Goal: Task Accomplishment & Management: Manage account settings

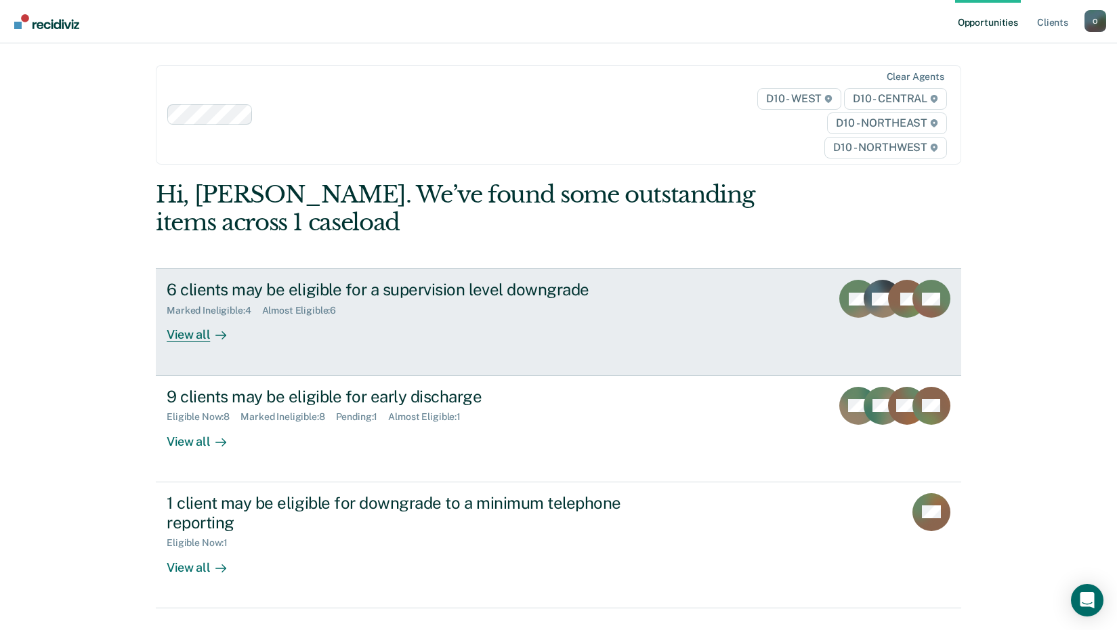
click at [186, 329] on div "View all" at bounding box center [205, 329] width 76 height 26
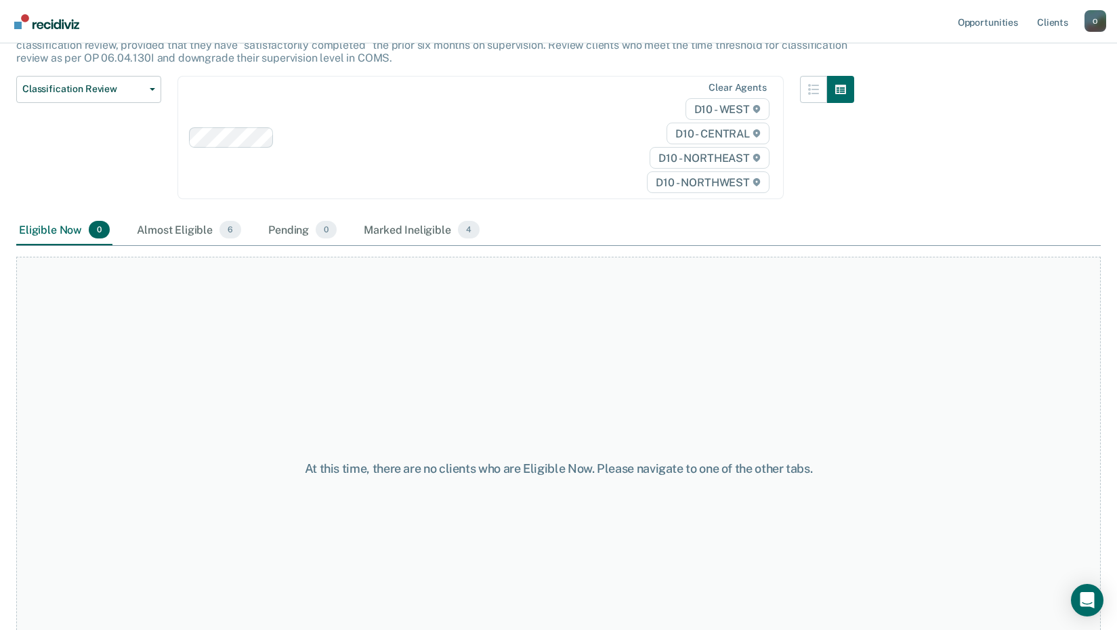
scroll to position [183, 0]
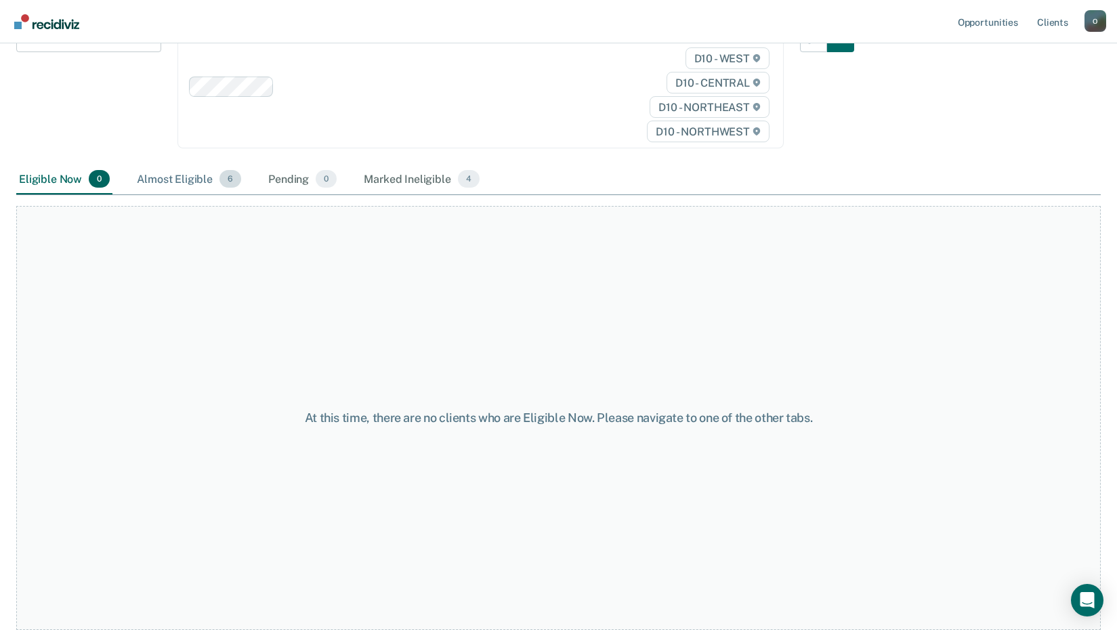
click at [200, 183] on div "Almost Eligible 6" at bounding box center [189, 180] width 110 height 30
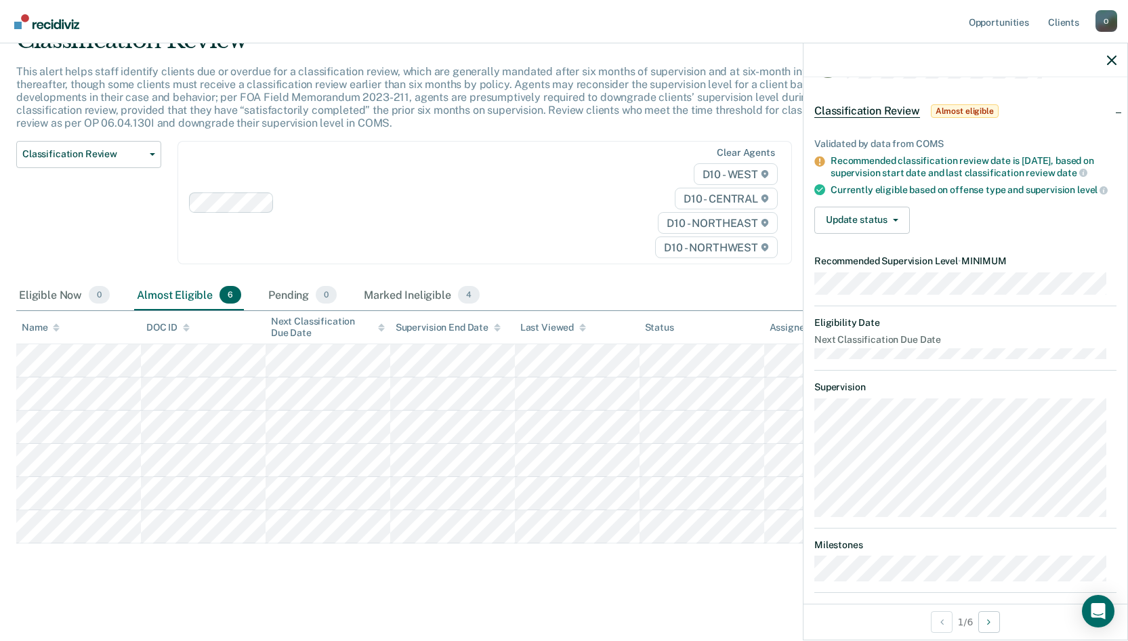
scroll to position [0, 0]
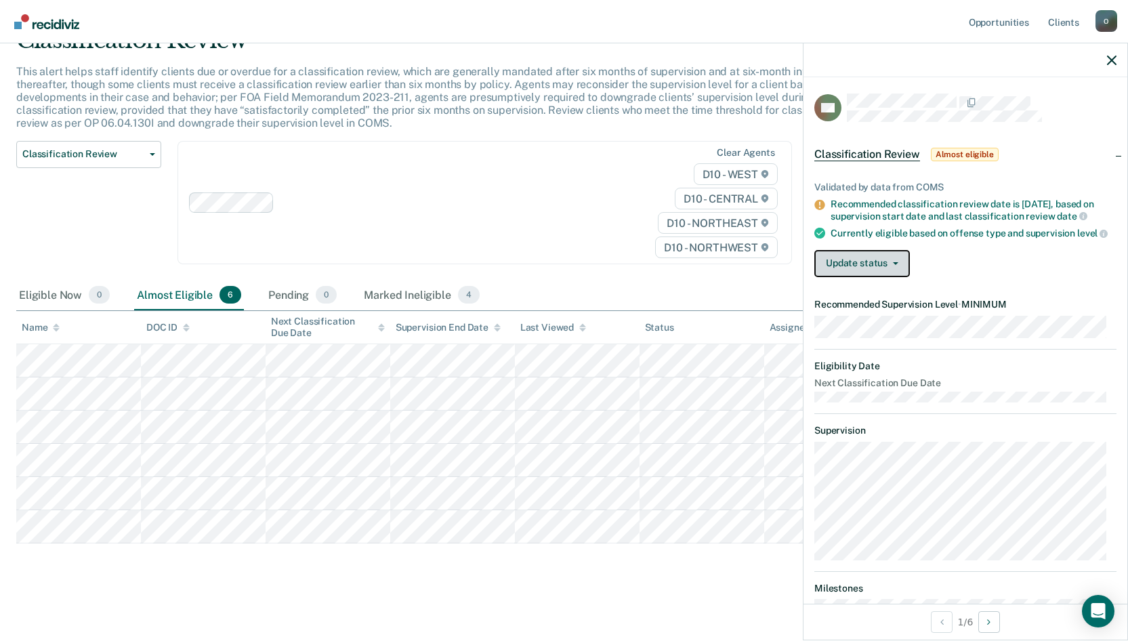
click at [889, 265] on span "button" at bounding box center [892, 263] width 11 height 3
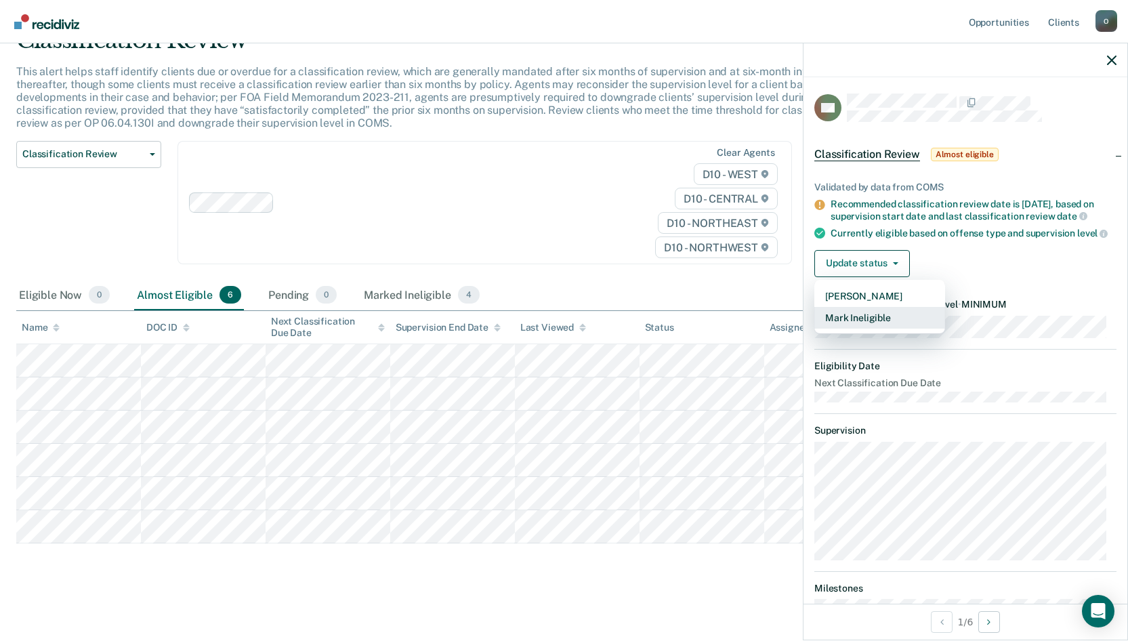
click at [905, 328] on button "Mark Ineligible" at bounding box center [879, 318] width 131 height 22
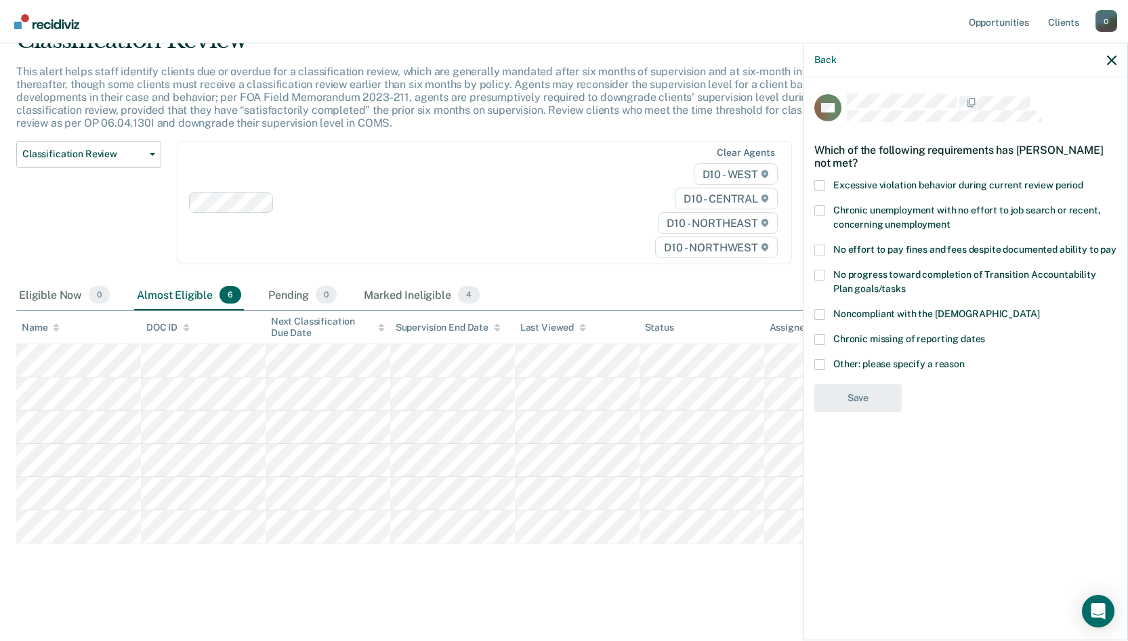
click at [824, 280] on label "No progress toward completion of Transition Accountability Plan goals/tasks" at bounding box center [965, 284] width 302 height 28
click at [906, 284] on input "No progress toward completion of Transition Accountability Plan goals/tasks" at bounding box center [906, 284] width 0 height 0
click at [885, 467] on button "Save" at bounding box center [857, 454] width 87 height 28
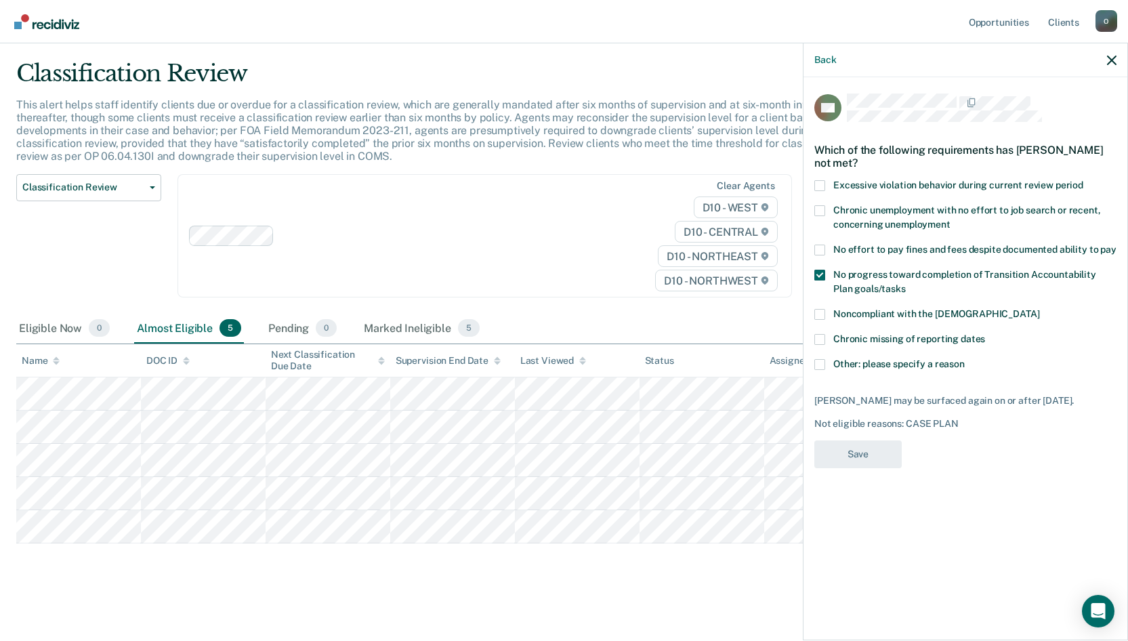
scroll to position [34, 0]
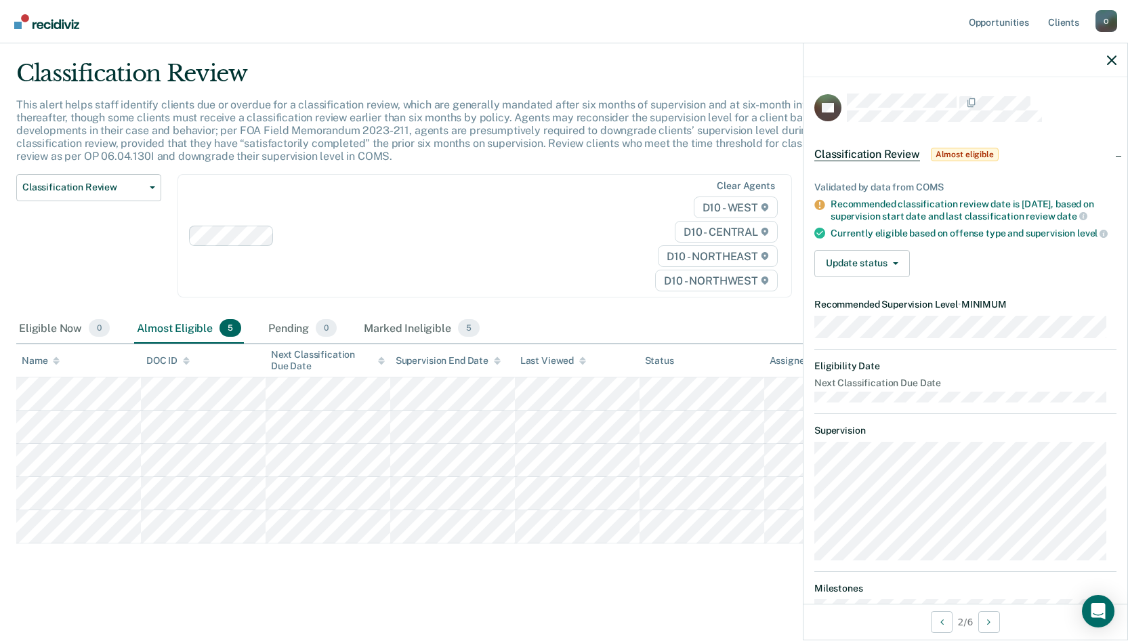
click at [593, 142] on p "This alert helps staff identify clients due or overdue for a classification rev…" at bounding box center [431, 130] width 830 height 65
click at [883, 268] on button "Update status" at bounding box center [862, 263] width 96 height 27
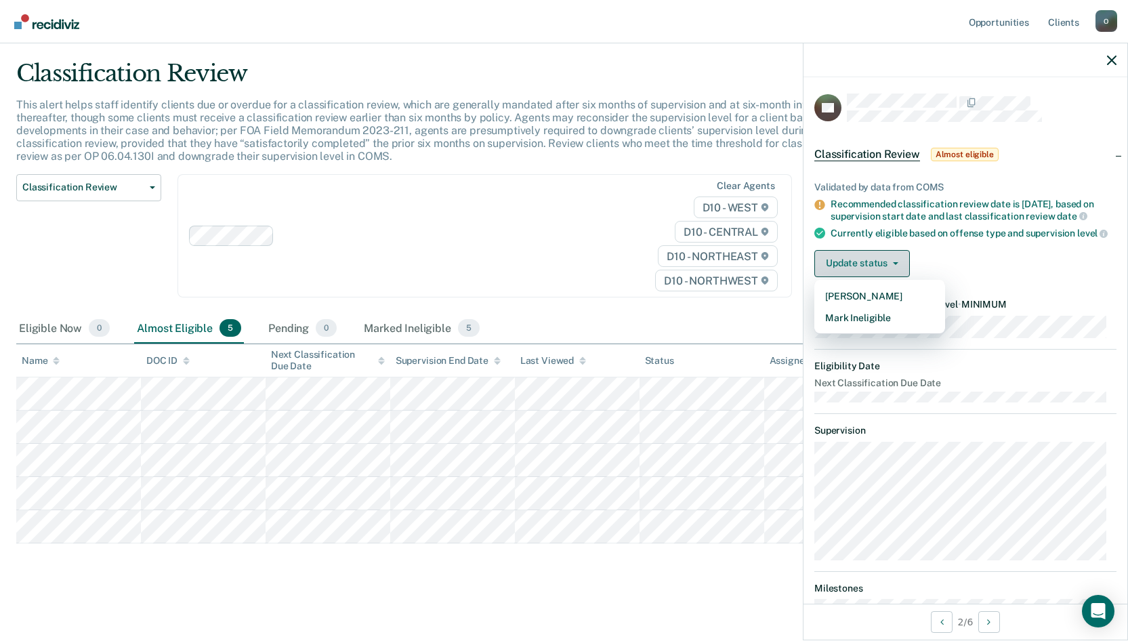
click at [887, 277] on button "Update status" at bounding box center [862, 263] width 96 height 27
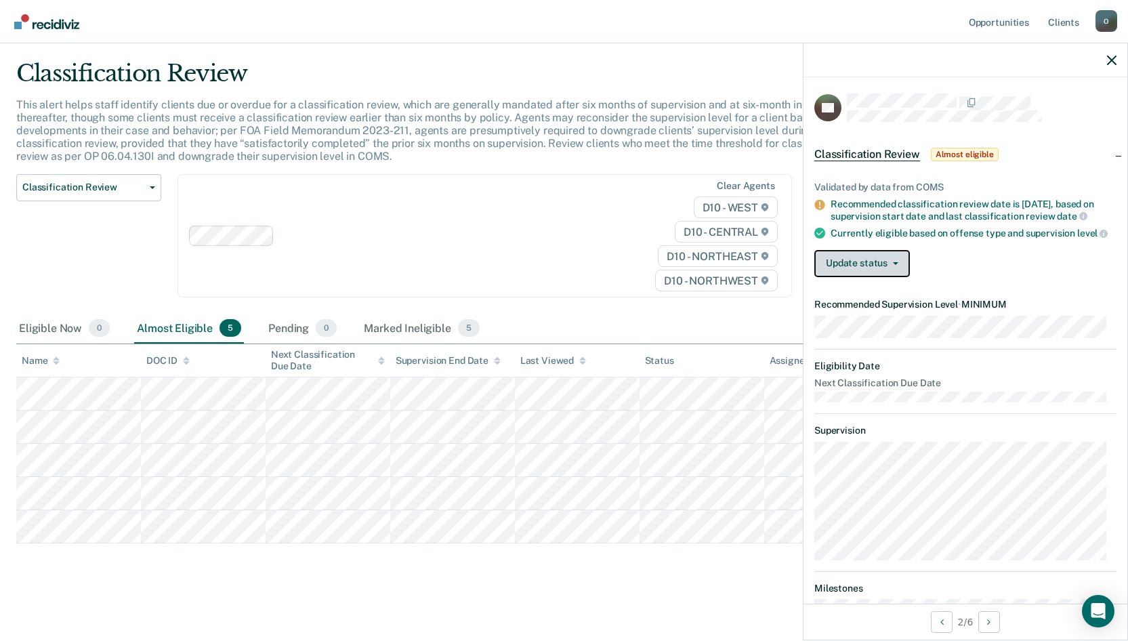
click at [851, 276] on button "Update status" at bounding box center [862, 263] width 96 height 27
click at [899, 268] on button "Update status" at bounding box center [862, 263] width 96 height 27
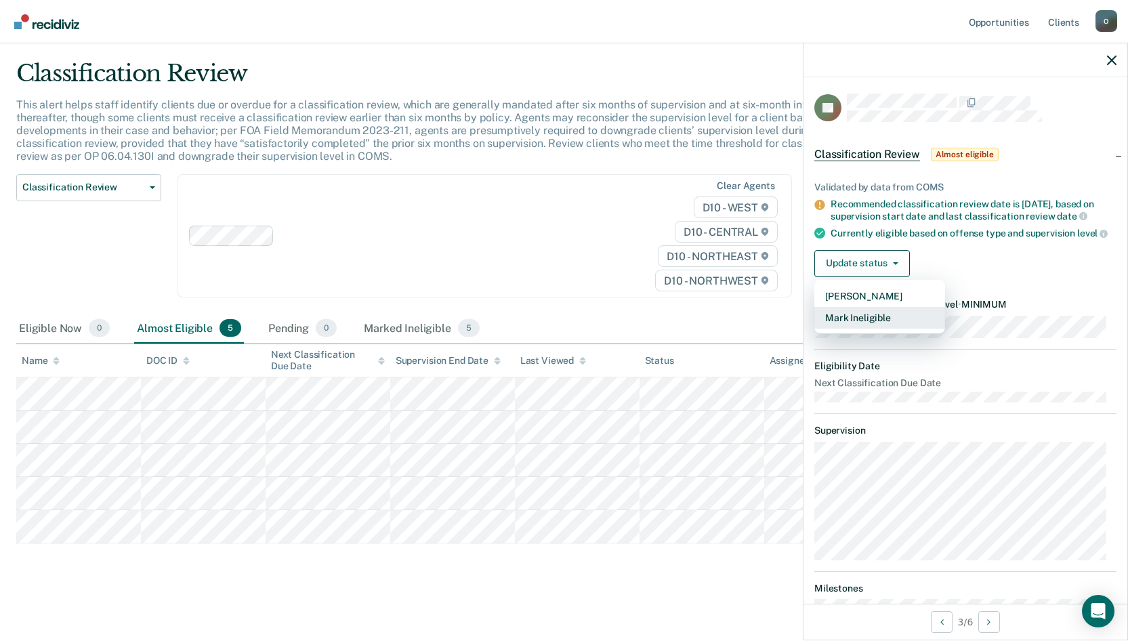
click at [888, 329] on button "Mark Ineligible" at bounding box center [879, 318] width 131 height 22
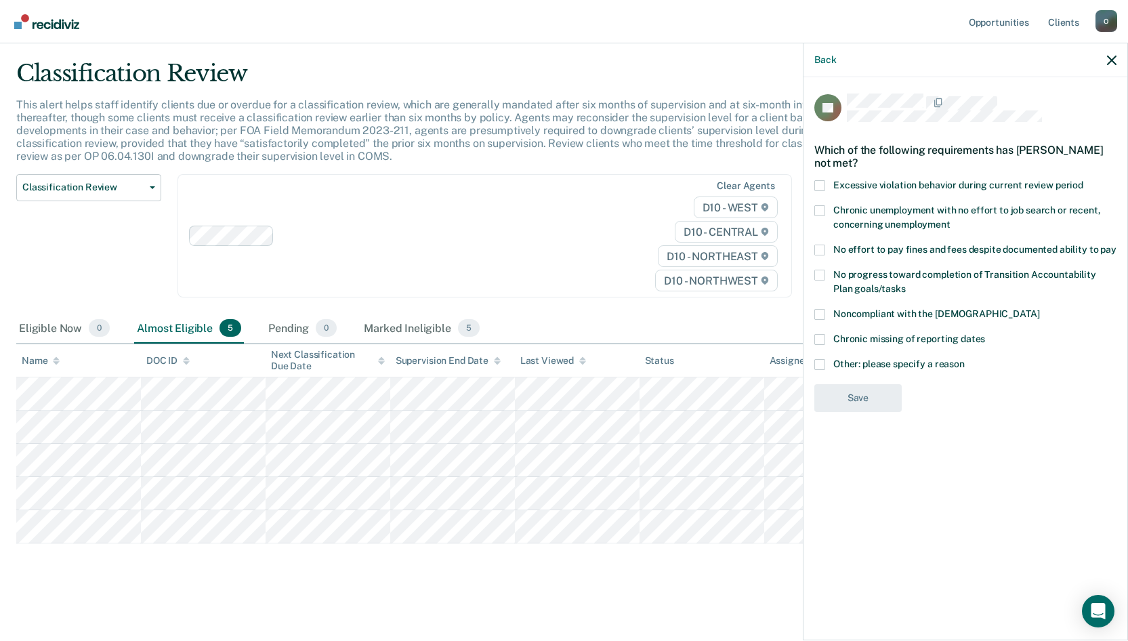
click at [818, 335] on span at bounding box center [819, 339] width 11 height 11
click at [985, 334] on input "Chronic missing of reporting dates" at bounding box center [985, 334] width 0 height 0
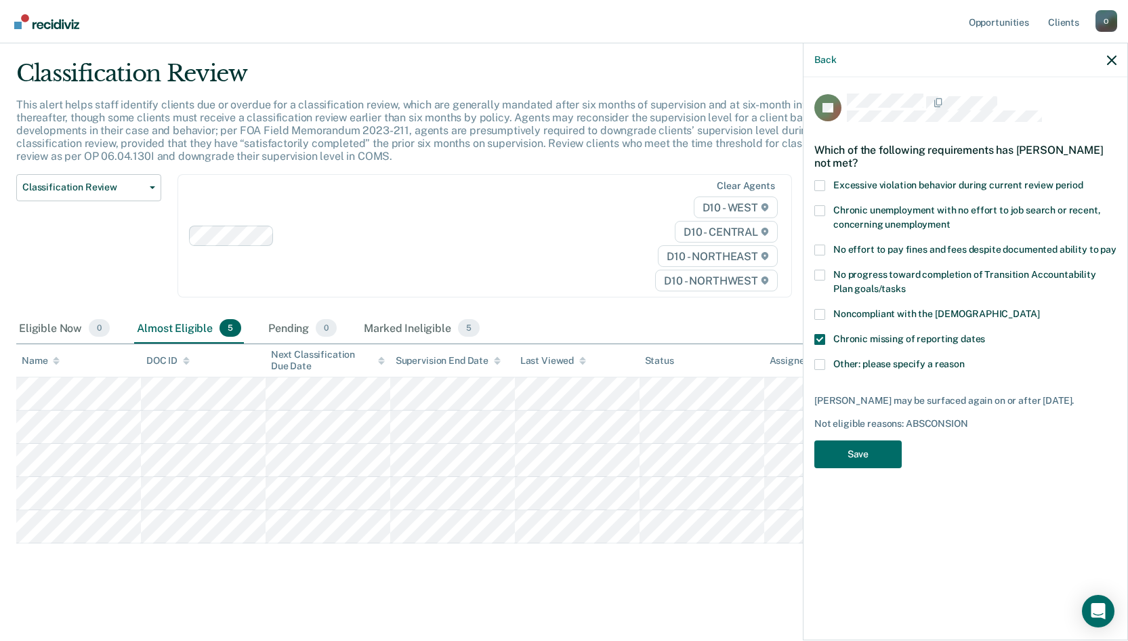
click at [820, 337] on span at bounding box center [819, 339] width 11 height 11
click at [985, 334] on input "Chronic missing of reporting dates" at bounding box center [985, 334] width 0 height 0
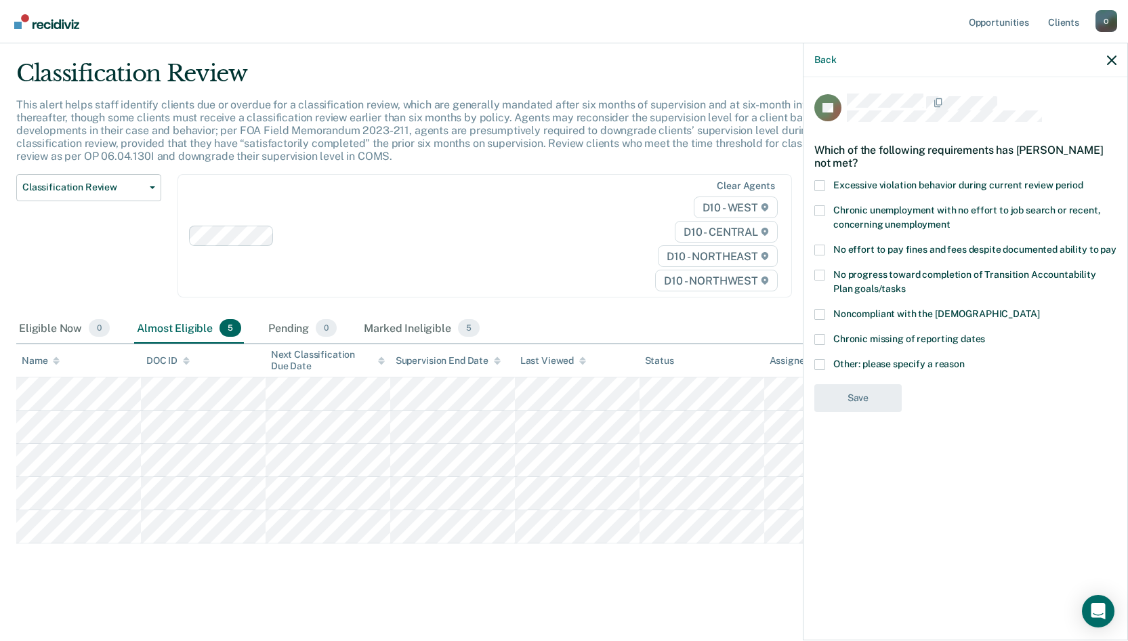
click at [819, 275] on span at bounding box center [819, 275] width 11 height 11
click at [906, 284] on input "No progress toward completion of Transition Accountability Plan goals/tasks" at bounding box center [906, 284] width 0 height 0
click at [866, 443] on button "Save" at bounding box center [857, 454] width 87 height 28
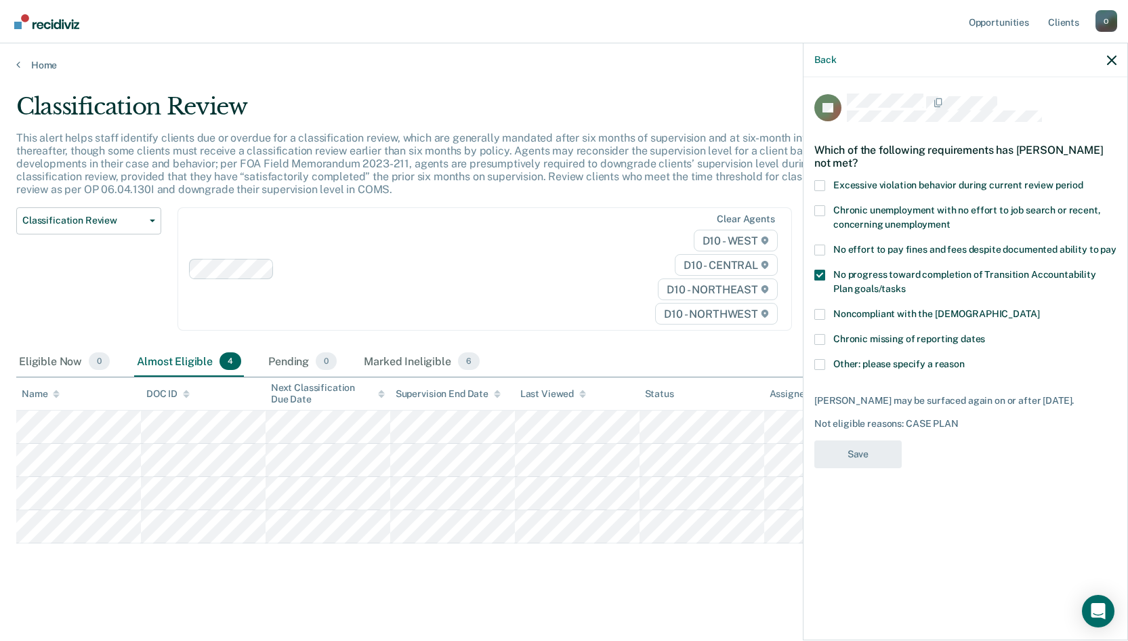
scroll to position [1, 0]
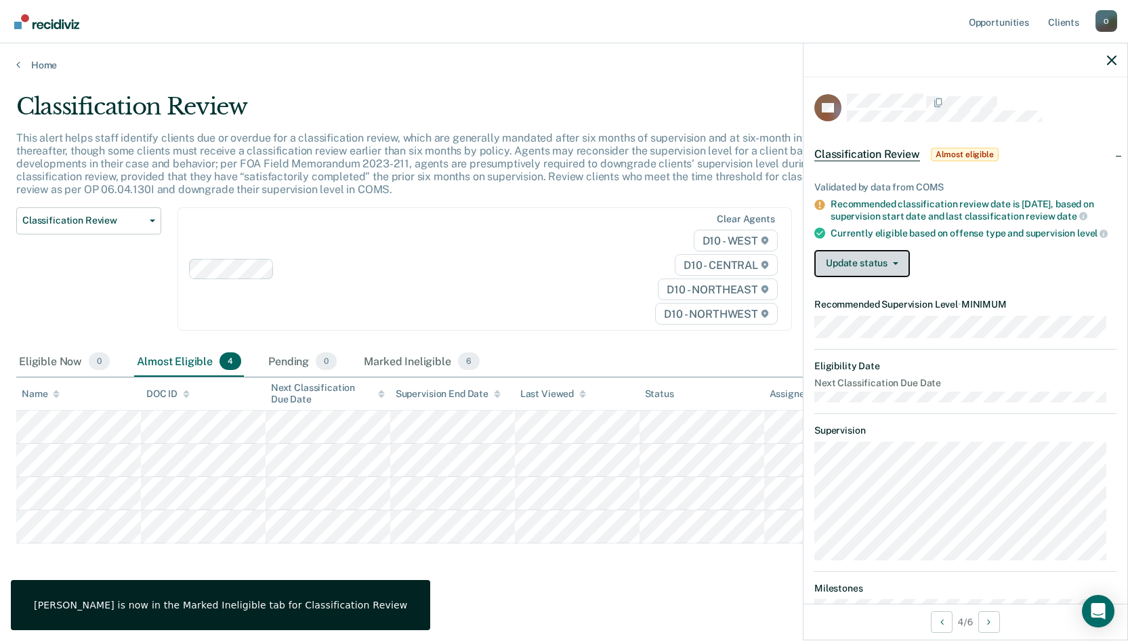
click at [890, 261] on button "Update status" at bounding box center [862, 263] width 96 height 27
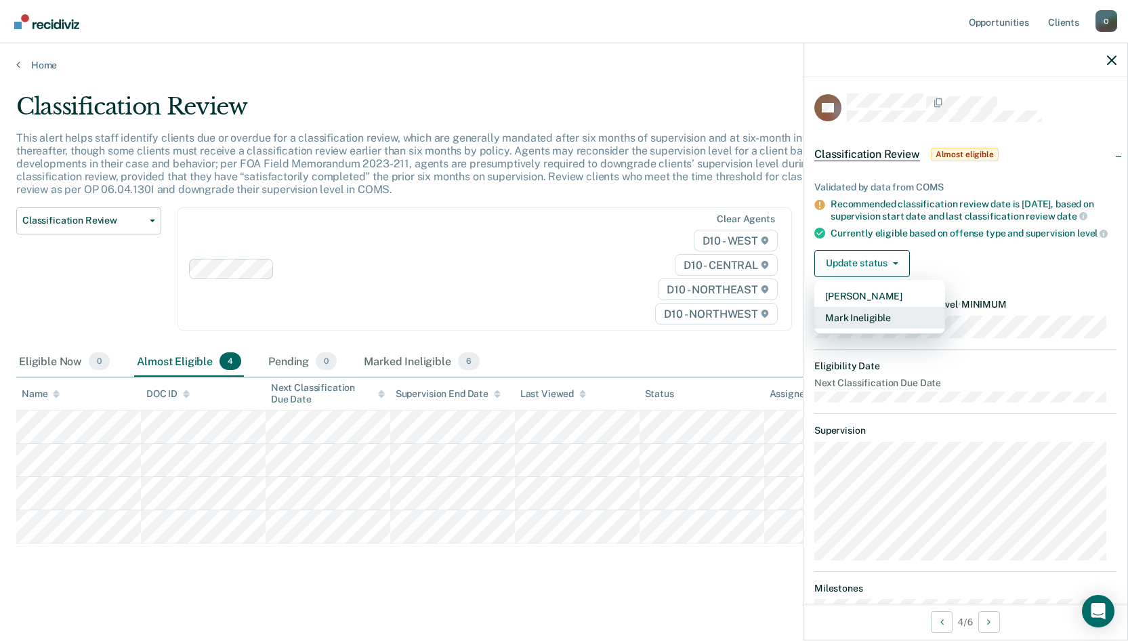
click at [892, 325] on button "Mark Ineligible" at bounding box center [879, 318] width 131 height 22
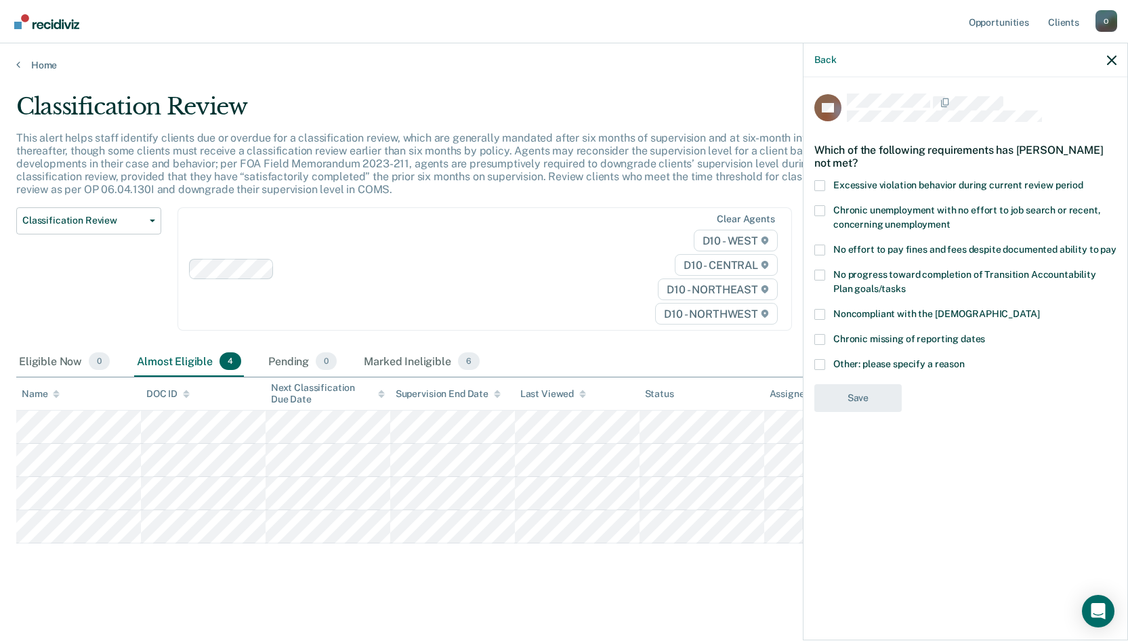
click at [809, 179] on div "DC Which of the following requirements has [PERSON_NAME] not met? Excessive vio…" at bounding box center [965, 357] width 324 height 560
click at [820, 182] on span at bounding box center [819, 185] width 11 height 11
click at [1083, 180] on input "Excessive violation behavior during current review period" at bounding box center [1083, 180] width 0 height 0
click at [892, 455] on button "Save" at bounding box center [857, 454] width 87 height 28
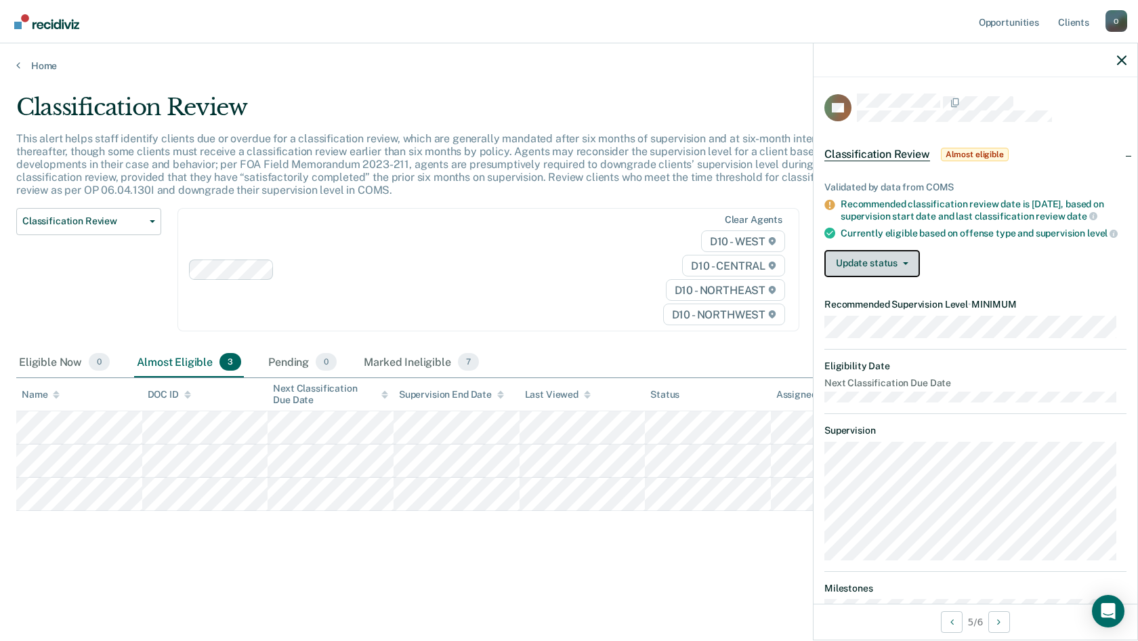
click at [867, 274] on button "Update status" at bounding box center [872, 263] width 96 height 27
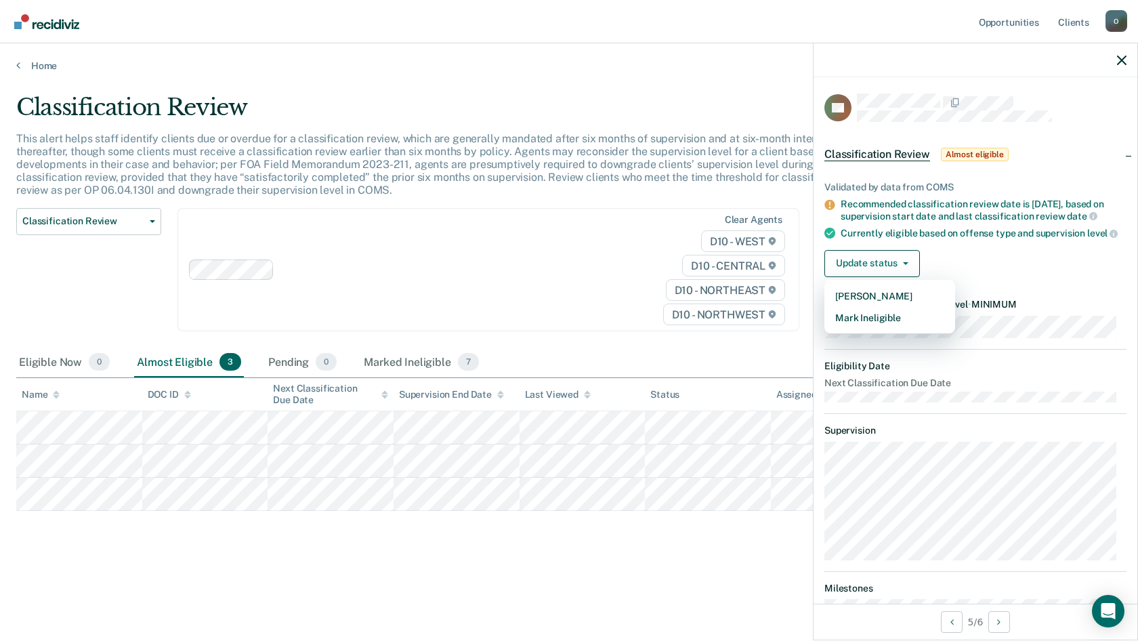
click at [461, 247] on div "Clear agents D10 - WEST D10 - CENTRAL D10 - NORTHEAST D10 - NORTHWEST" at bounding box center [488, 270] width 622 height 124
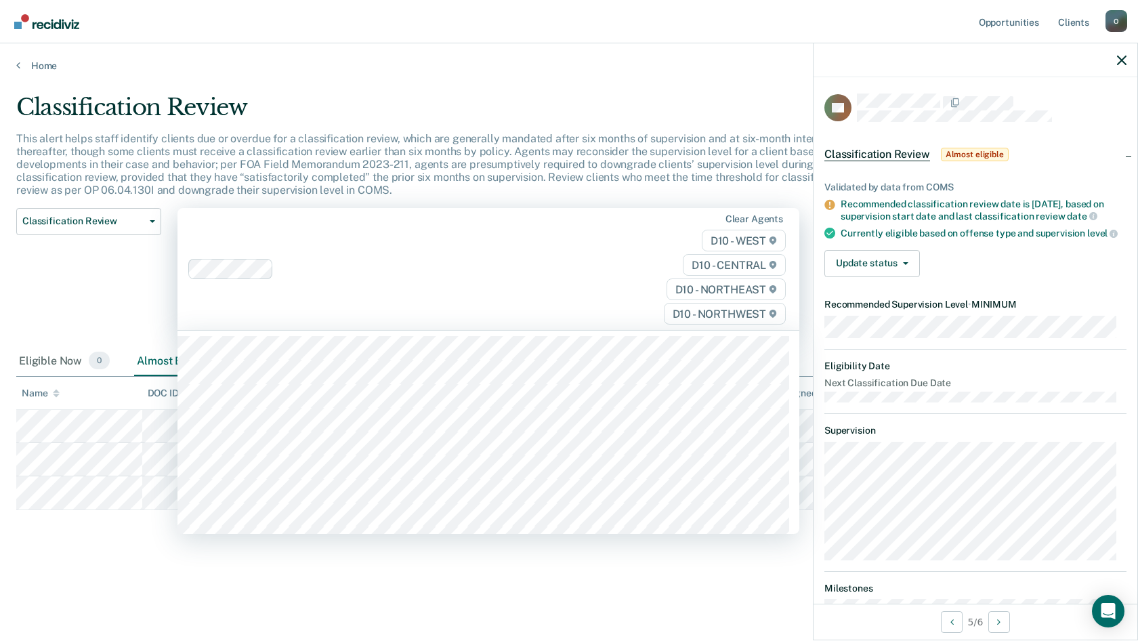
click at [85, 295] on div "Classification Review Classification Review Early Discharge Minimum Telephone R…" at bounding box center [88, 277] width 145 height 139
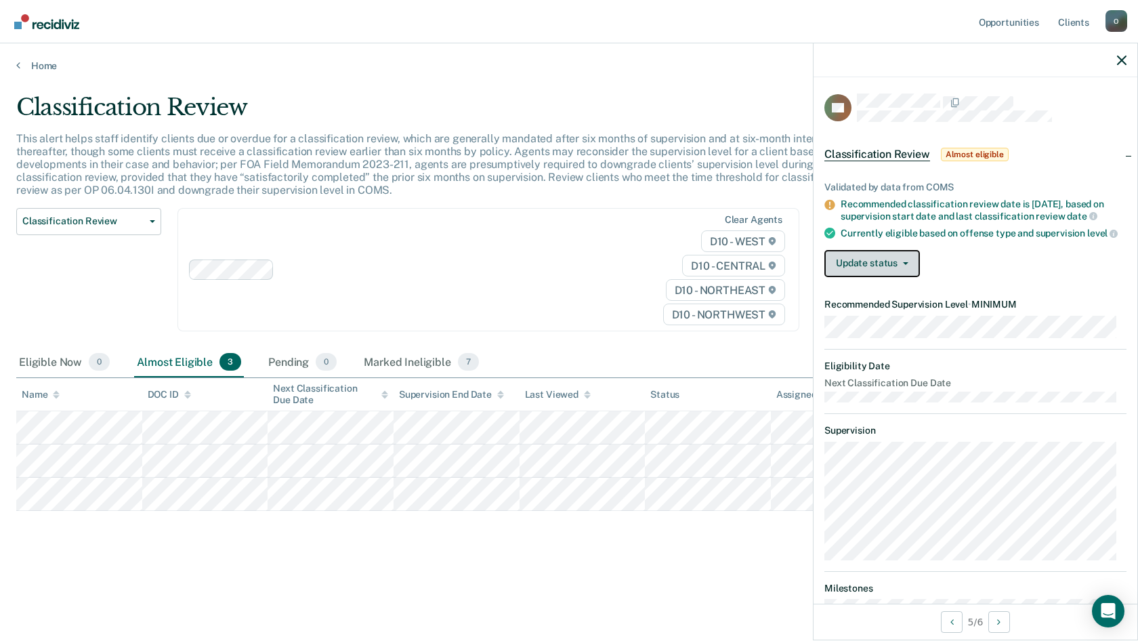
click at [839, 274] on button "Update status" at bounding box center [872, 263] width 96 height 27
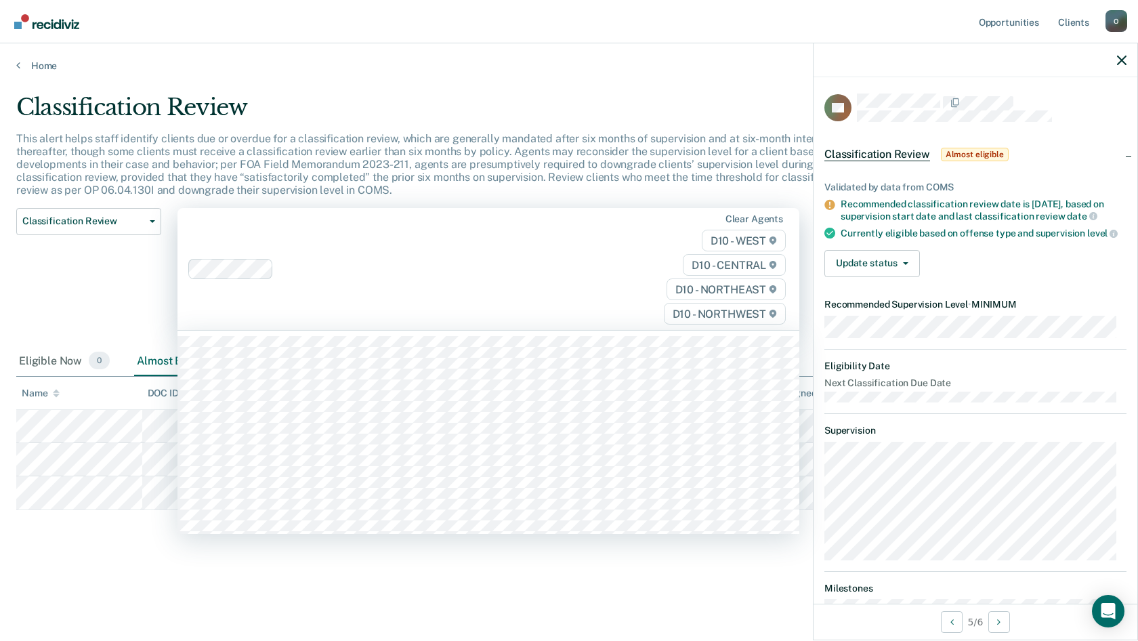
click at [552, 301] on div "Clear agents D10 - WEST D10 - CENTRAL D10 - NORTHEAST D10 - NORTHWEST" at bounding box center [488, 269] width 622 height 123
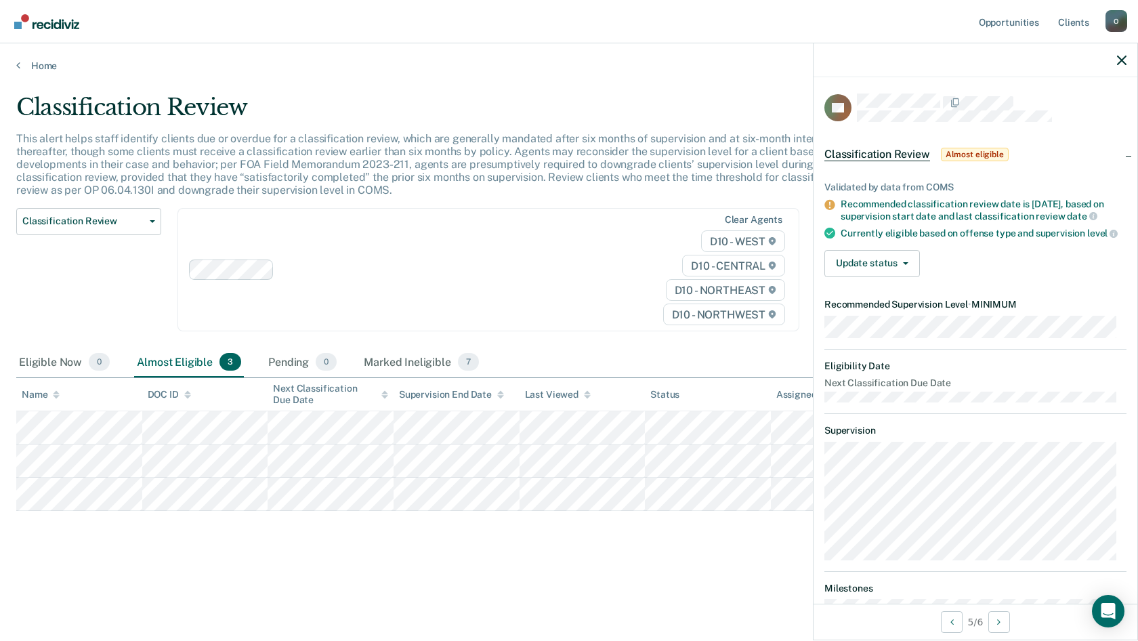
click at [459, 266] on div at bounding box center [443, 269] width 326 height 16
click at [897, 271] on button "Update status" at bounding box center [872, 263] width 96 height 27
click at [862, 326] on button "Mark Ineligible" at bounding box center [889, 318] width 131 height 22
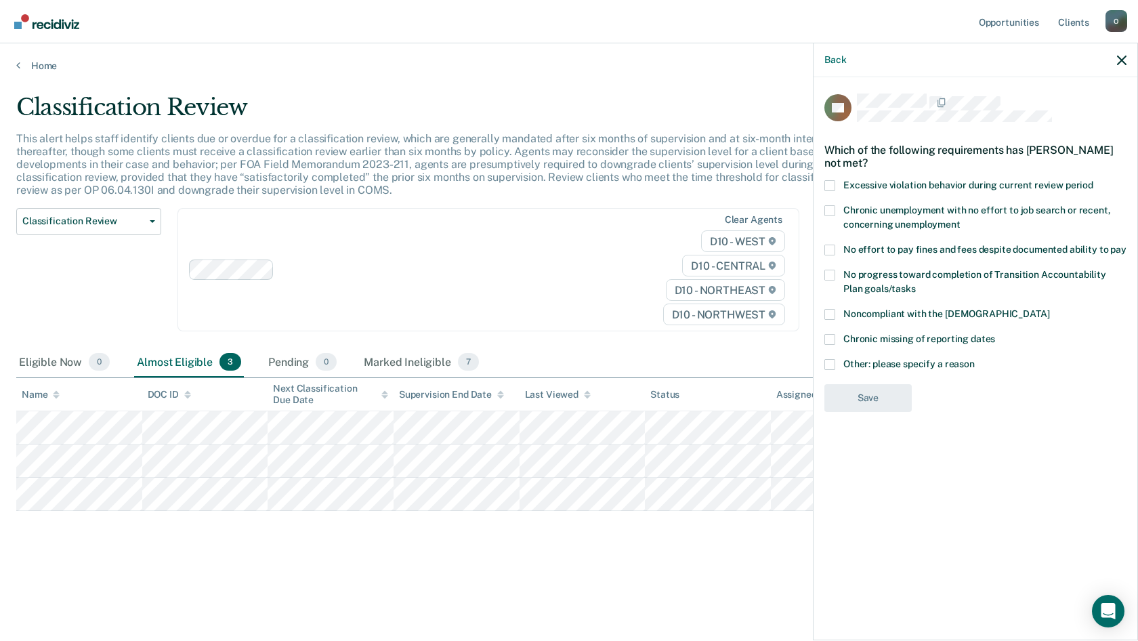
click at [827, 276] on span at bounding box center [829, 275] width 11 height 11
click at [916, 284] on input "No progress toward completion of Transition Accountability Plan goals/tasks" at bounding box center [916, 284] width 0 height 0
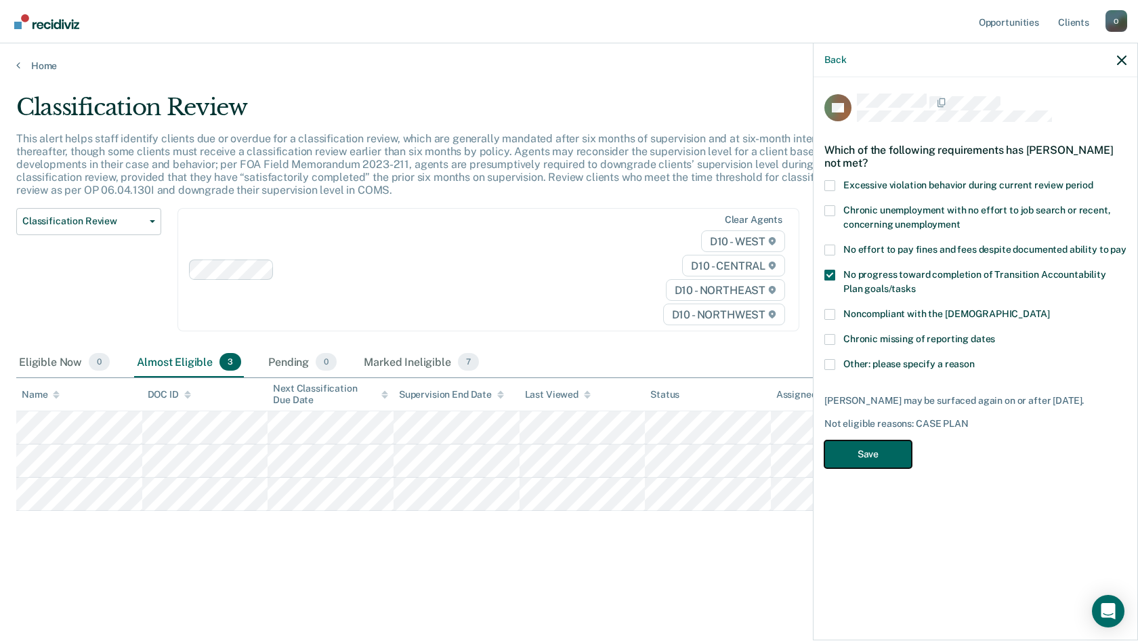
click at [885, 450] on button "Save" at bounding box center [867, 454] width 87 height 28
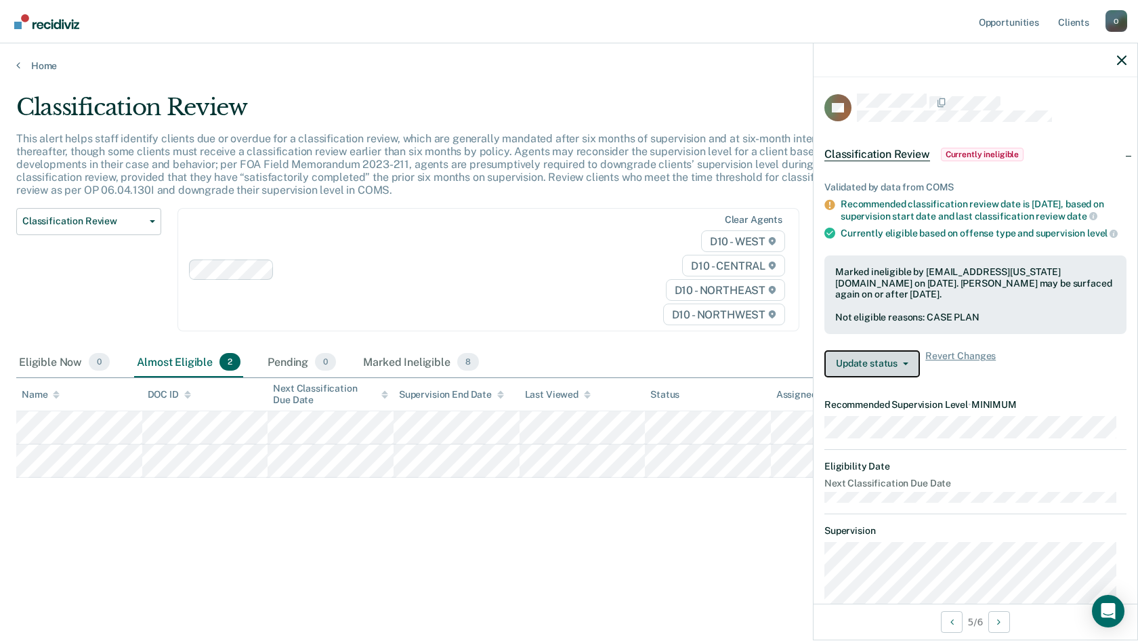
click at [891, 373] on button "Update status" at bounding box center [872, 363] width 96 height 27
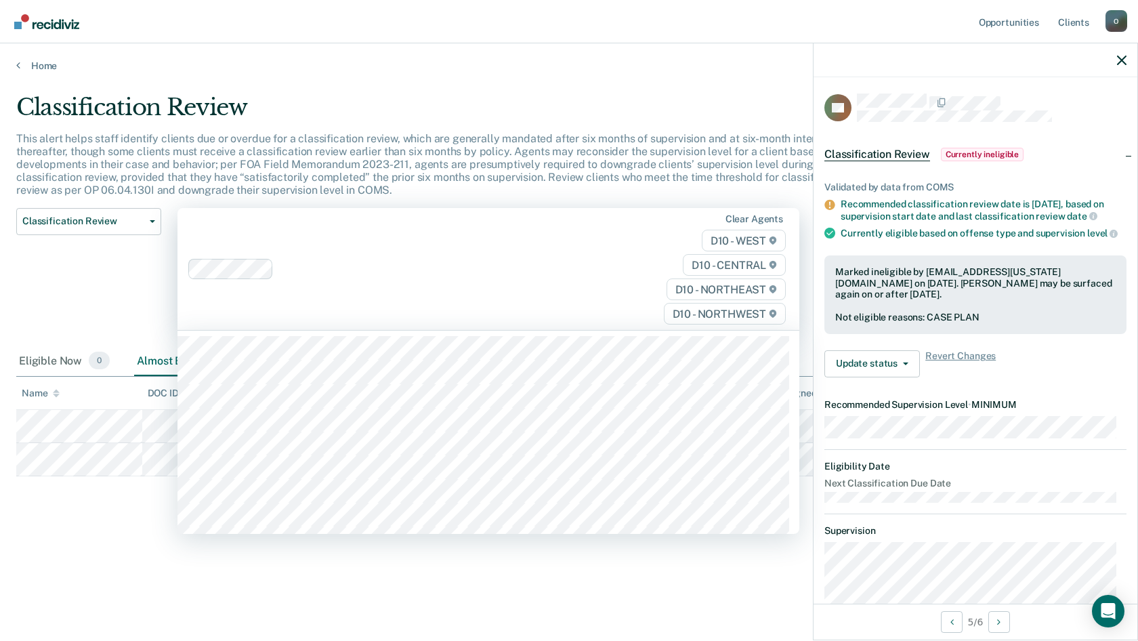
click at [595, 257] on div "Clear agents D10 - WEST D10 - CENTRAL D10 - NORTHEAST D10 - NORTHWEST" at bounding box center [488, 269] width 622 height 123
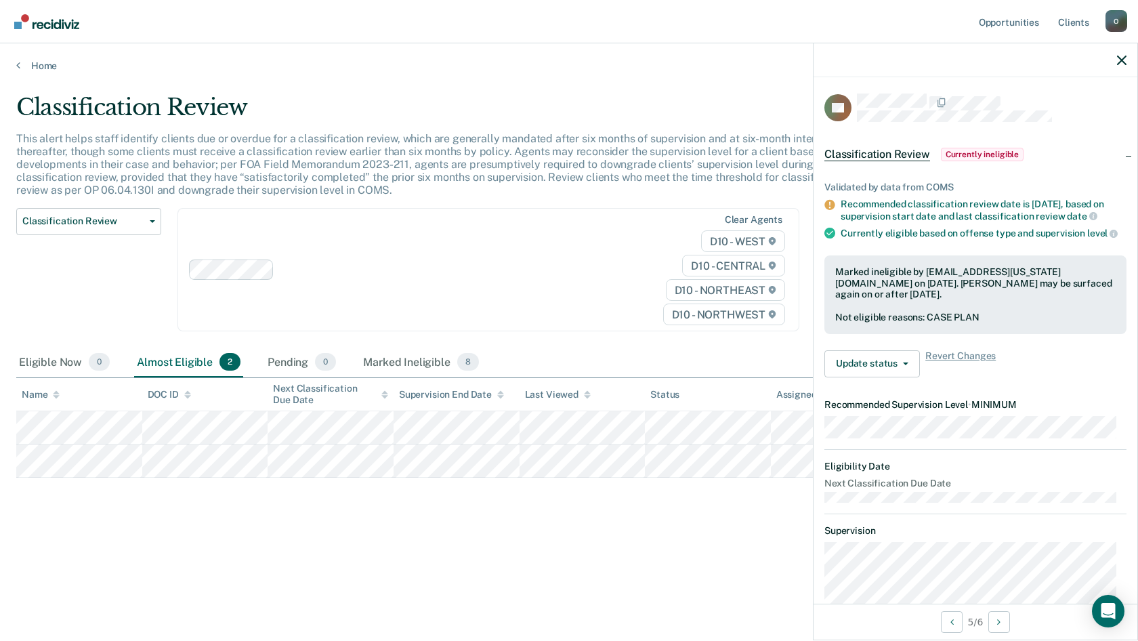
click at [92, 501] on div "Classification Review This alert helps staff identify clients due or overdue fo…" at bounding box center [568, 316] width 1105 height 446
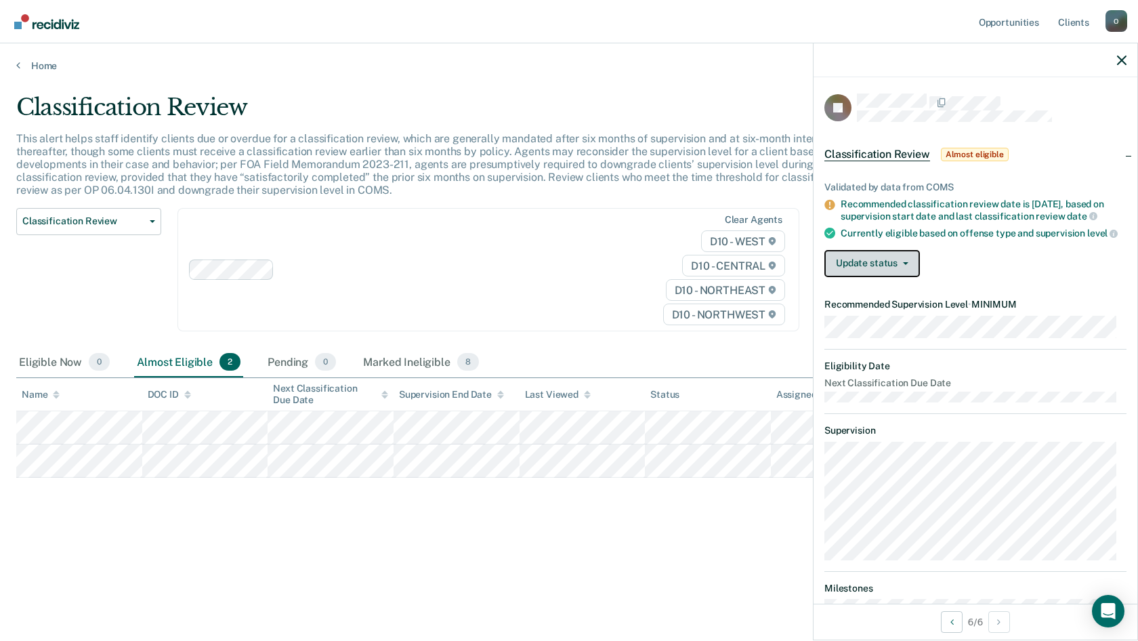
click at [894, 274] on button "Update status" at bounding box center [872, 263] width 96 height 27
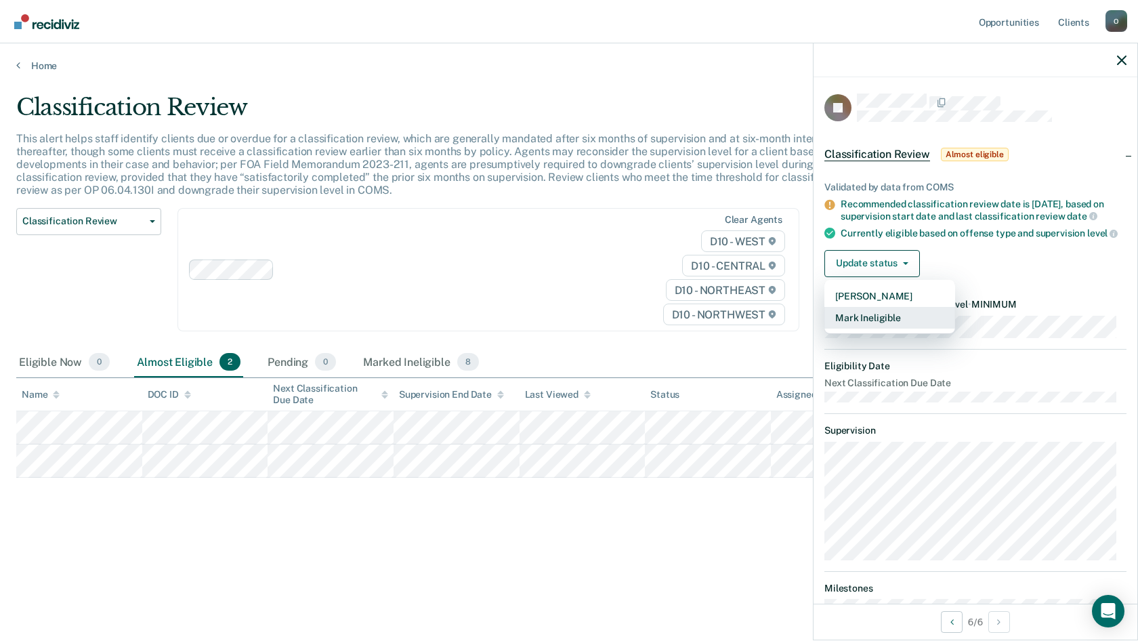
click at [905, 329] on button "Mark Ineligible" at bounding box center [889, 318] width 131 height 22
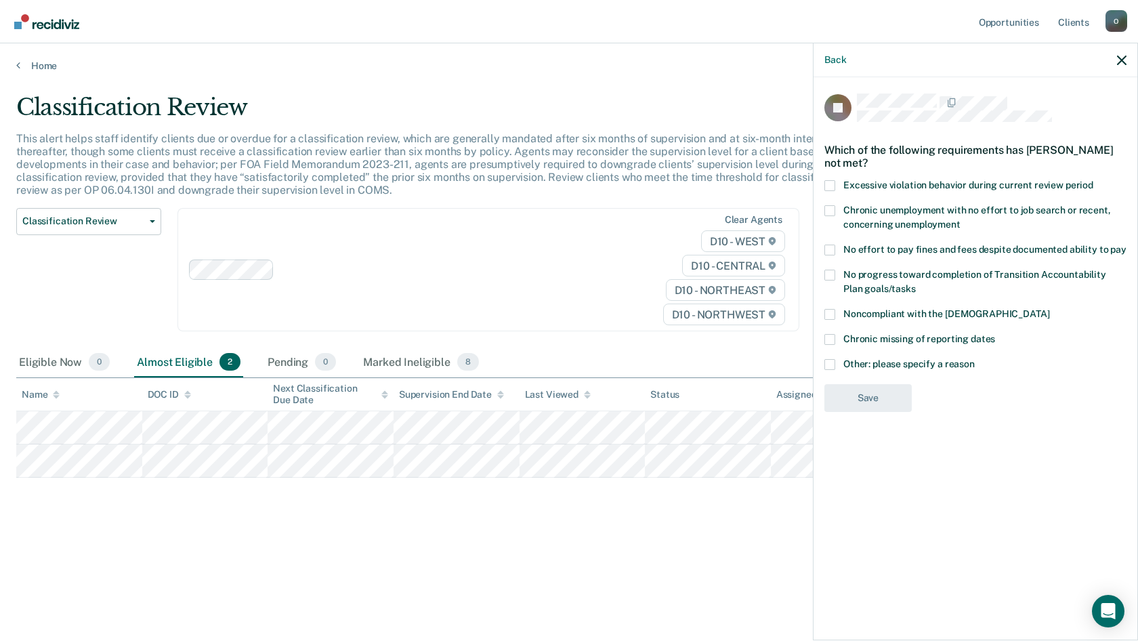
click at [839, 362] on label "Other: please specify a reason" at bounding box center [975, 366] width 302 height 14
click at [975, 359] on input "Other: please specify a reason" at bounding box center [975, 359] width 0 height 0
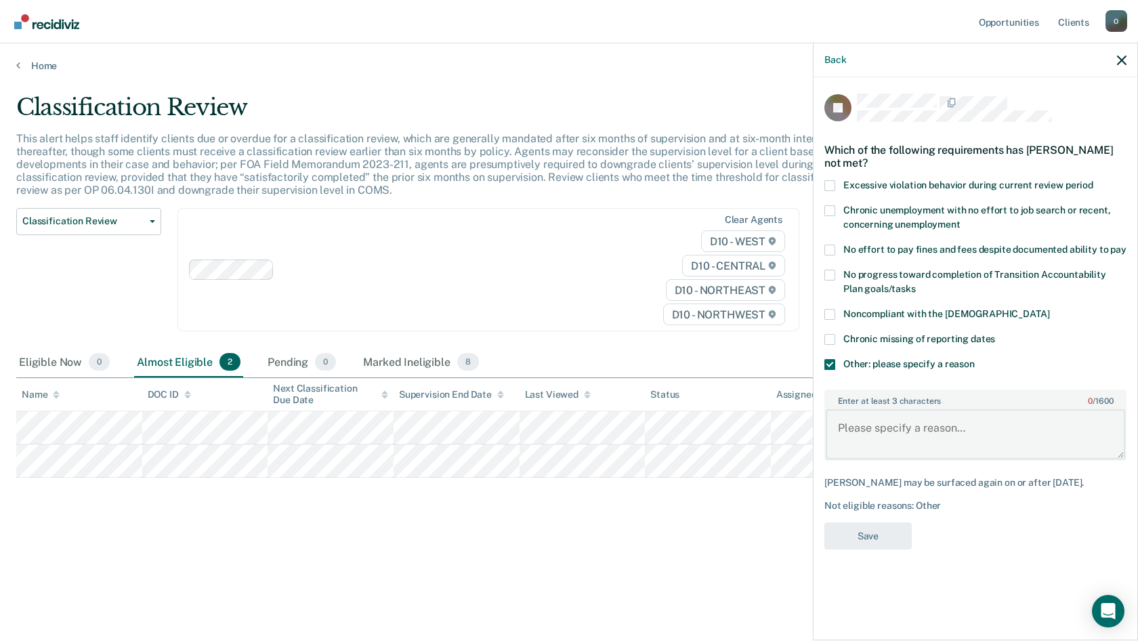
click at [962, 425] on textarea "Enter at least 3 characters 0 / 1600" at bounding box center [975, 434] width 299 height 50
paste textarea "VFO - High"
type textarea "VFO - High"
click at [871, 531] on button "Save" at bounding box center [867, 536] width 87 height 28
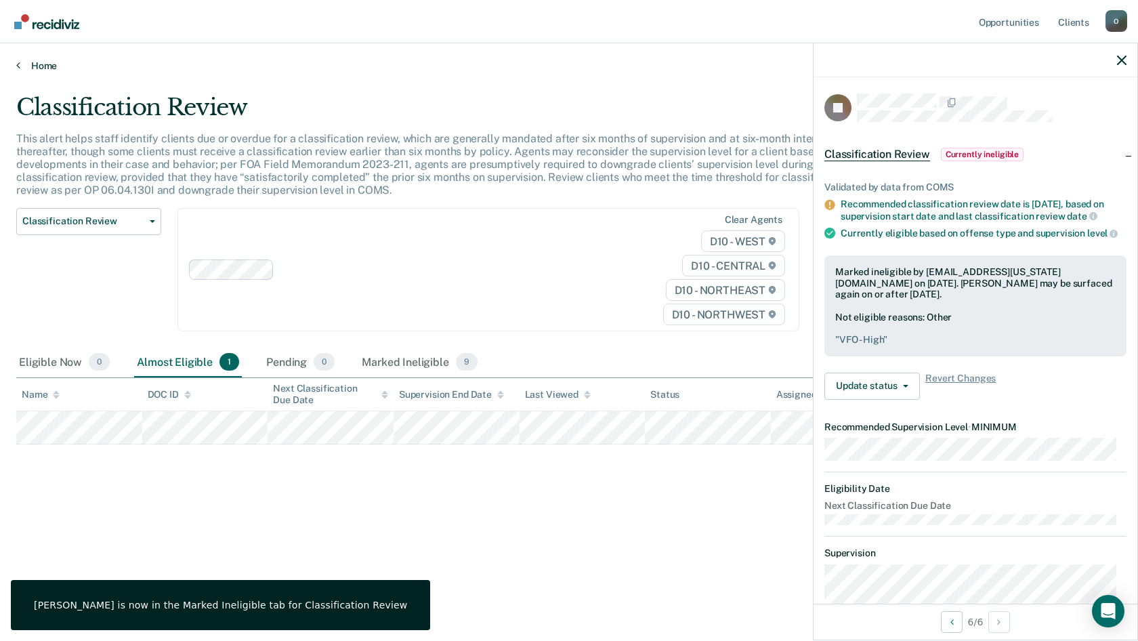
click at [49, 67] on link "Home" at bounding box center [568, 66] width 1105 height 12
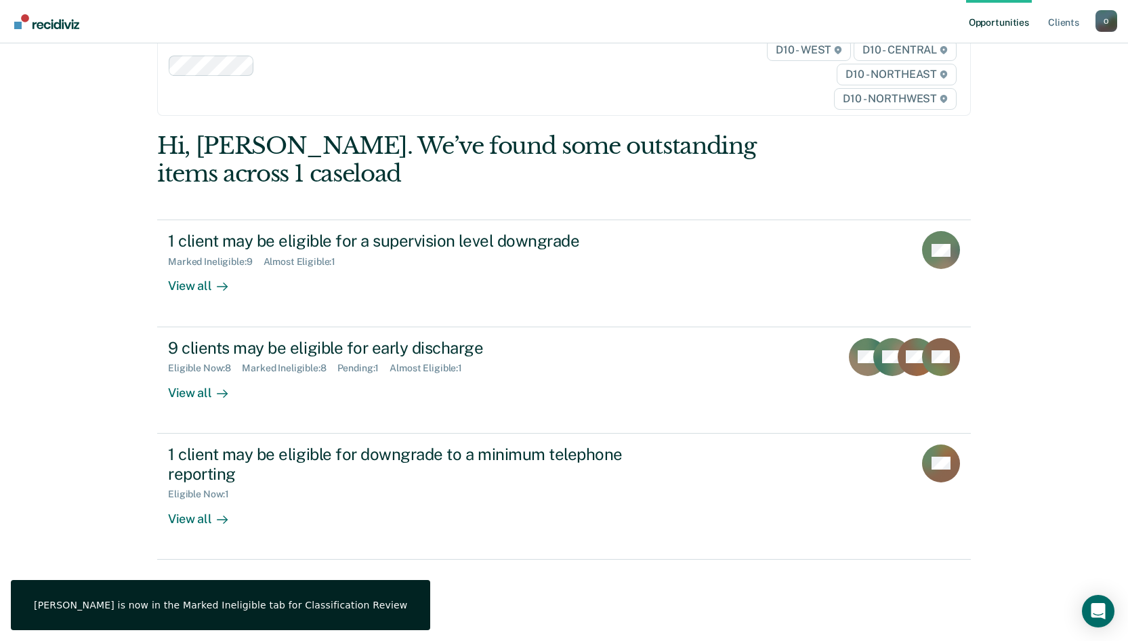
scroll to position [51, 0]
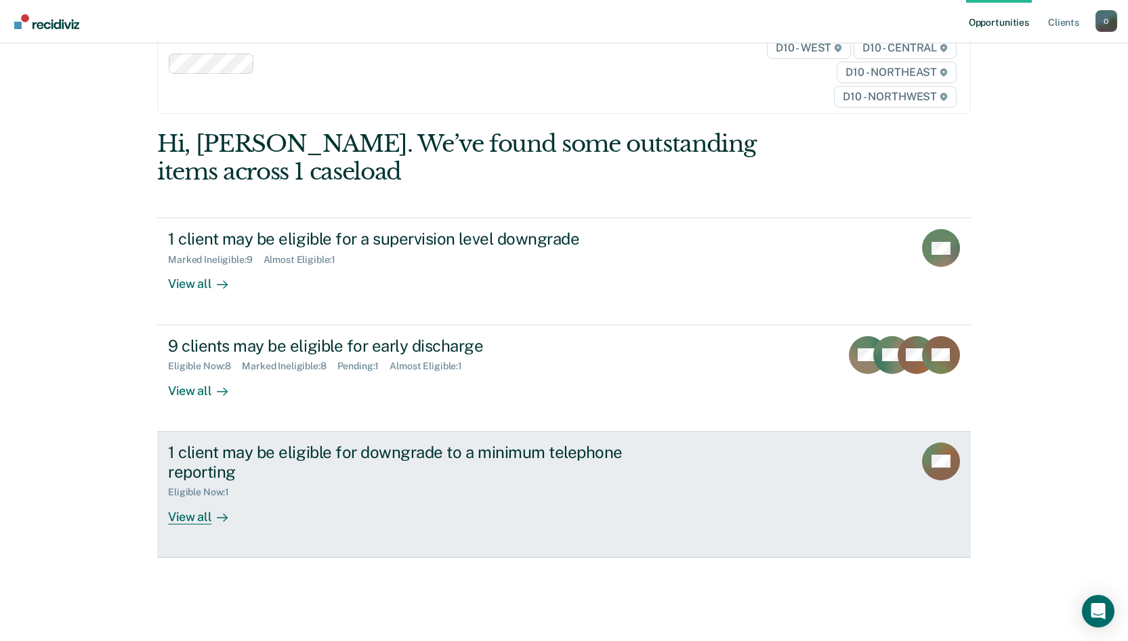
click at [211, 516] on div at bounding box center [219, 517] width 16 height 16
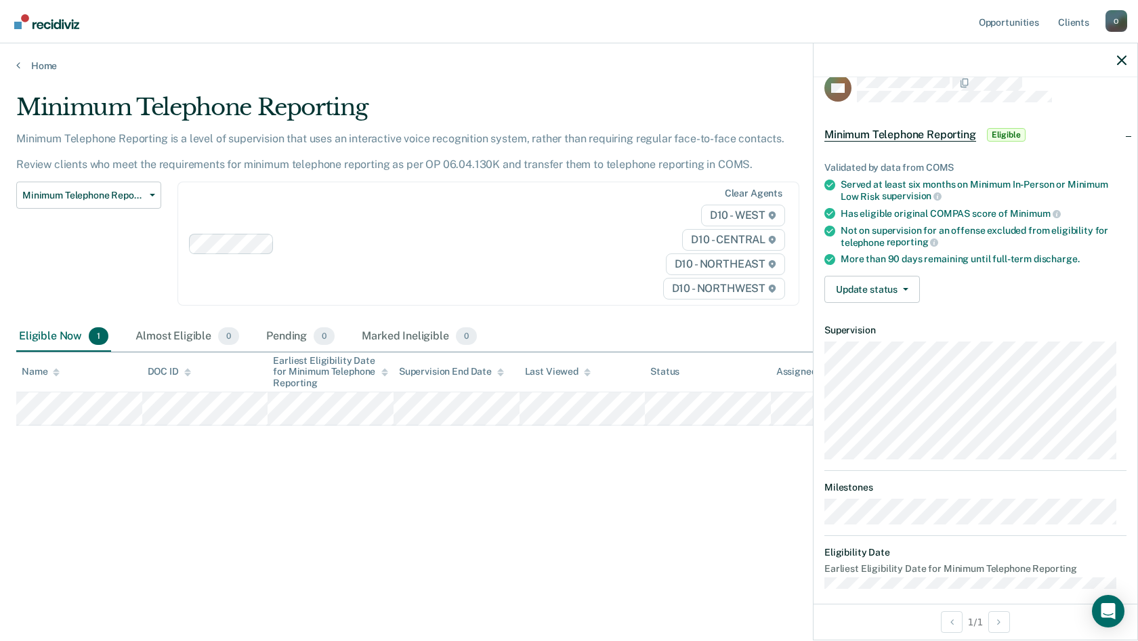
scroll to position [30, 0]
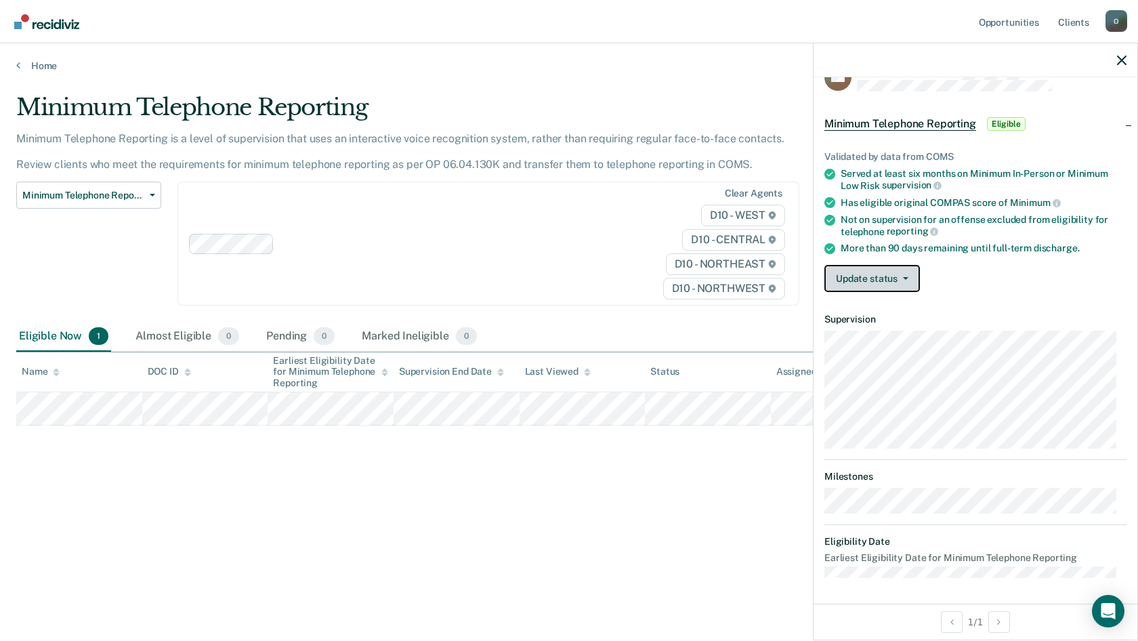
click at [865, 275] on button "Update status" at bounding box center [872, 278] width 96 height 27
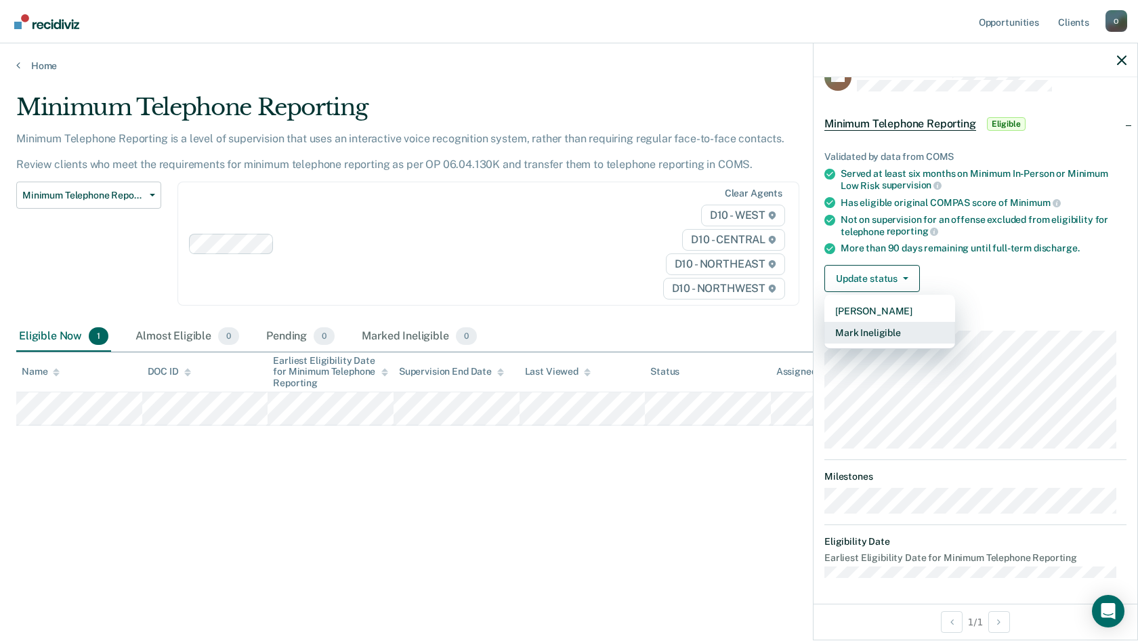
click at [915, 329] on button "Mark Ineligible" at bounding box center [889, 333] width 131 height 22
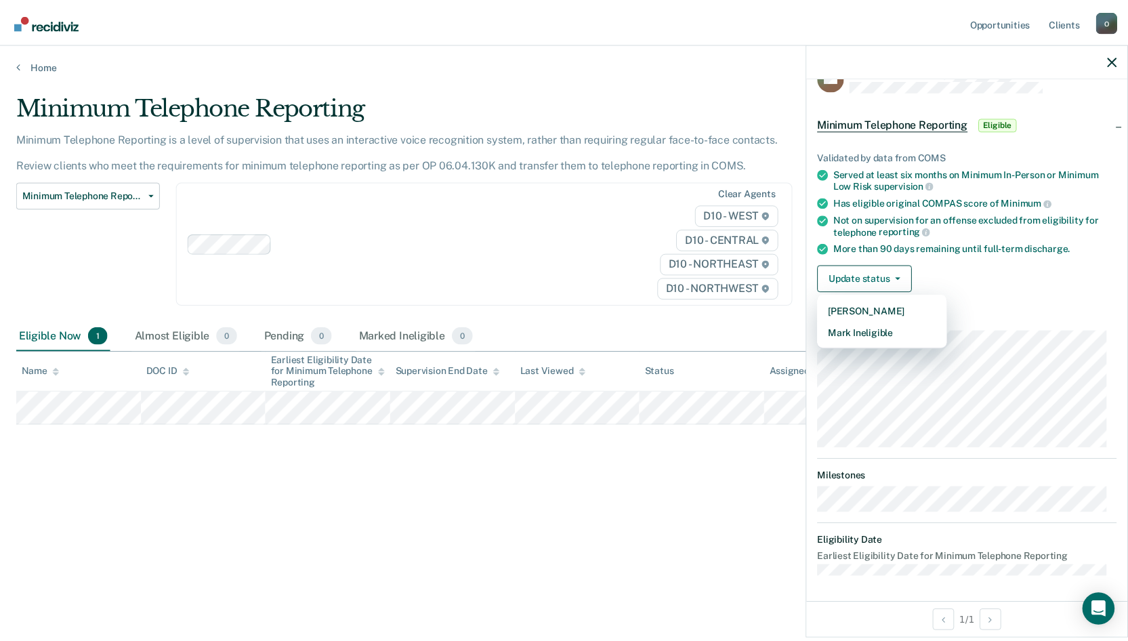
scroll to position [0, 0]
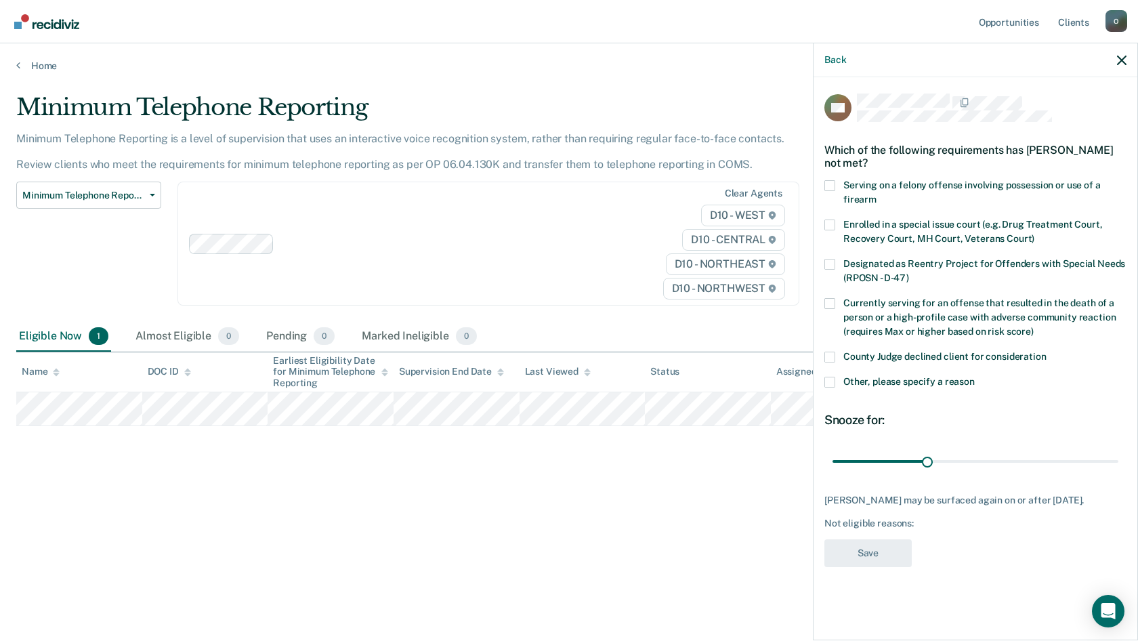
click at [839, 355] on label "County Judge declined client for consideration" at bounding box center [975, 359] width 302 height 14
click at [1046, 352] on input "County Judge declined client for consideration" at bounding box center [1046, 352] width 0 height 0
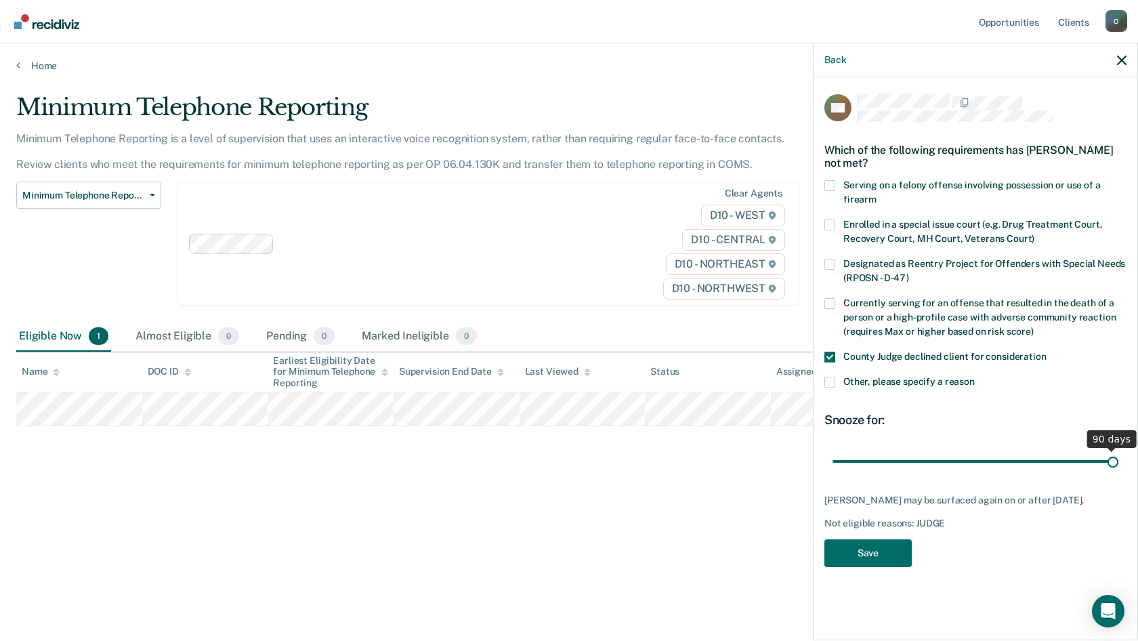
drag, startPoint x: 930, startPoint y: 463, endPoint x: 1137, endPoint y: 472, distance: 207.5
type input "90"
click at [1118, 472] on input "range" at bounding box center [975, 461] width 286 height 24
click at [876, 566] on button "Save" at bounding box center [867, 553] width 87 height 28
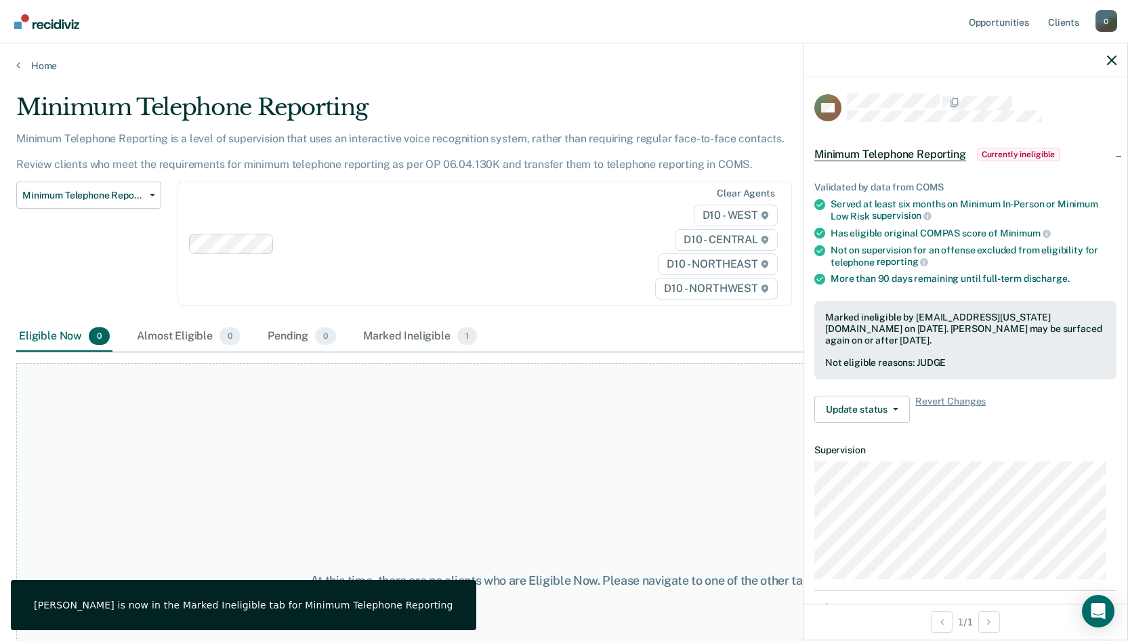
click at [329, 440] on div "At this time, there are no clients who are Eligible Now. Please navigate to one…" at bounding box center [563, 580] width 1095 height 435
click at [43, 70] on link "Home" at bounding box center [563, 66] width 1095 height 12
